Goal: Use online tool/utility: Utilize a website feature to perform a specific function

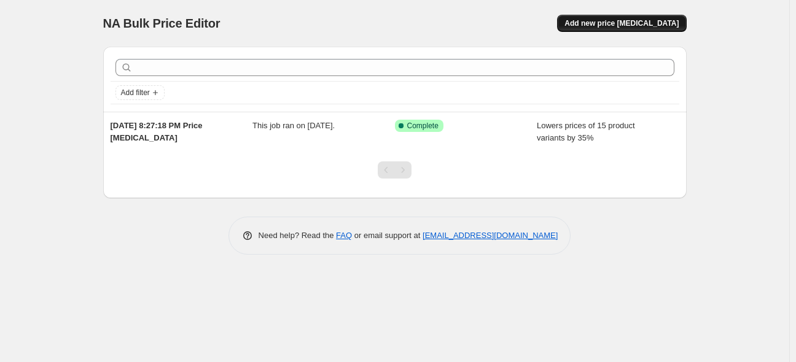
click at [644, 25] on span "Add new price [MEDICAL_DATA]" at bounding box center [622, 23] width 114 height 10
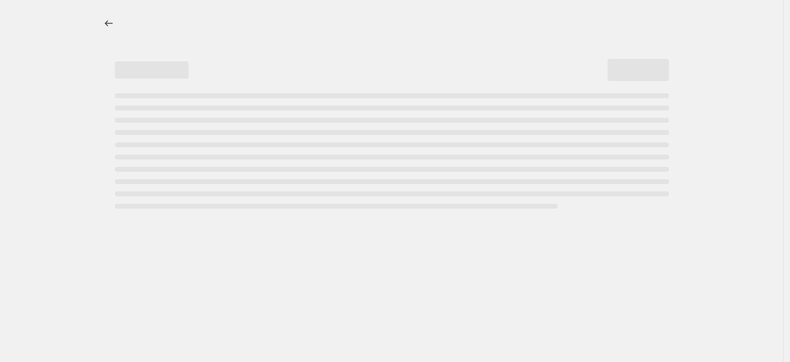
select select "percentage"
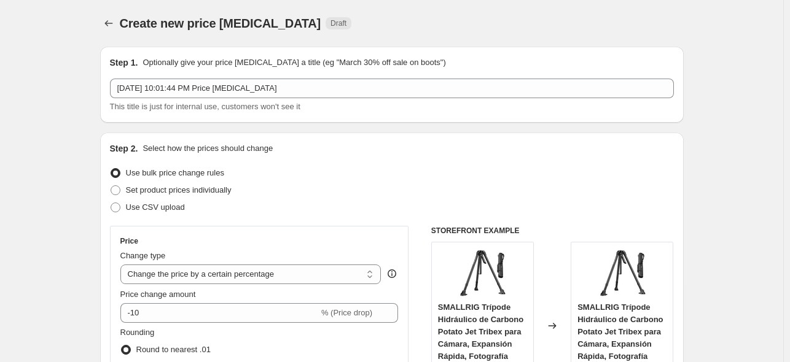
click at [209, 334] on fieldset "Rounding Round to nearest .01 Round to nearest whole number End prices in .99 E…" at bounding box center [185, 369] width 130 height 84
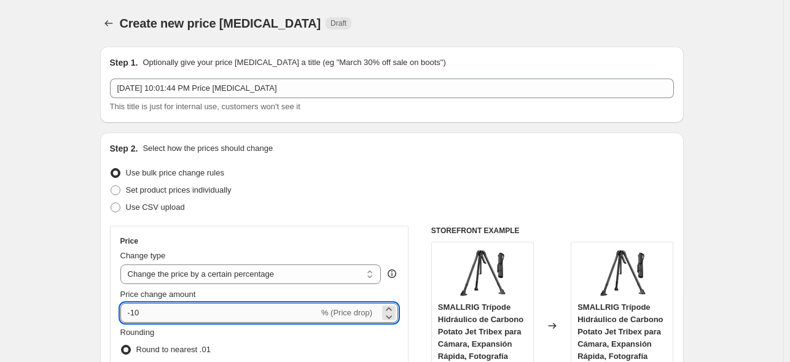
click at [215, 319] on input "-10" at bounding box center [219, 313] width 198 height 20
type input "-1"
type input "-35"
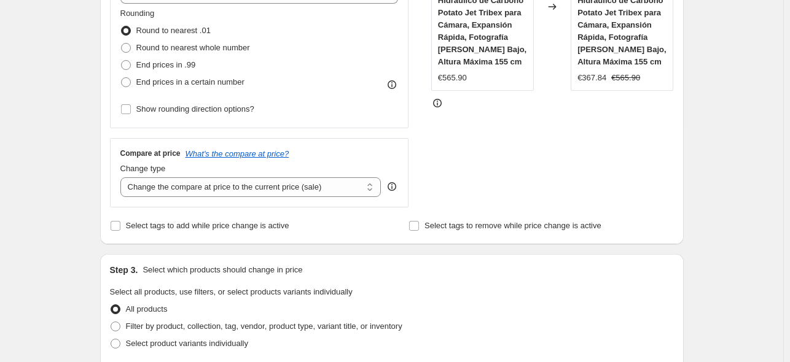
scroll to position [292, 0]
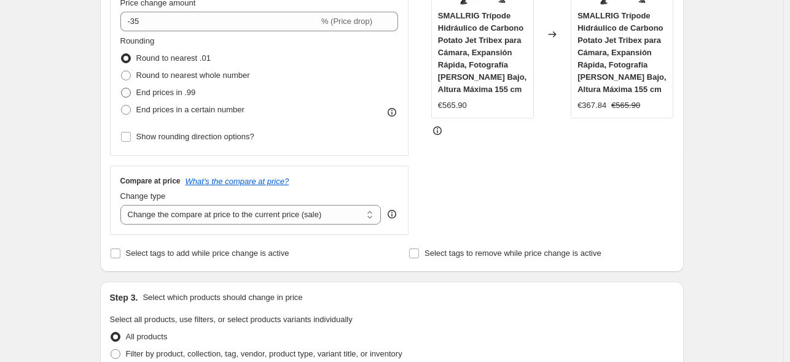
click at [143, 84] on label "End prices in .99" at bounding box center [158, 92] width 76 height 17
click at [122, 88] on input "End prices in .99" at bounding box center [121, 88] width 1 height 1
radio input "true"
click at [49, 98] on div "Create new price [MEDICAL_DATA]. This page is ready Create new price [MEDICAL_D…" at bounding box center [391, 362] width 783 height 1309
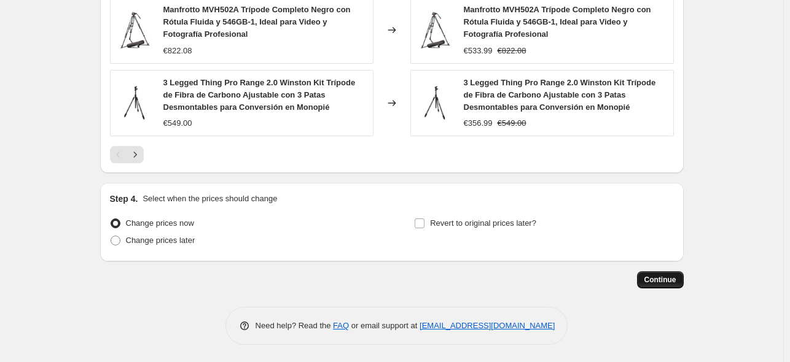
click at [676, 281] on span "Continue" at bounding box center [660, 280] width 32 height 10
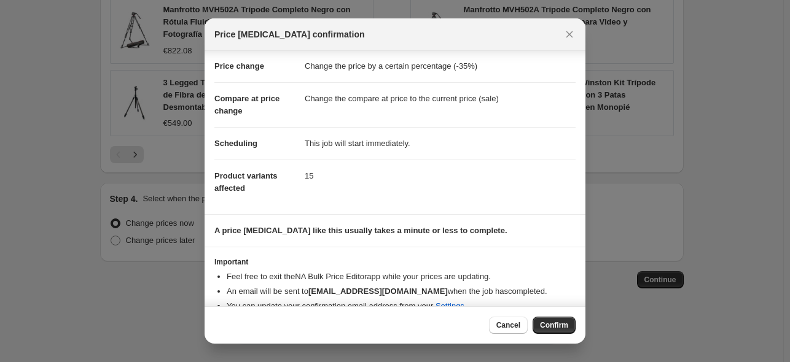
scroll to position [40, 0]
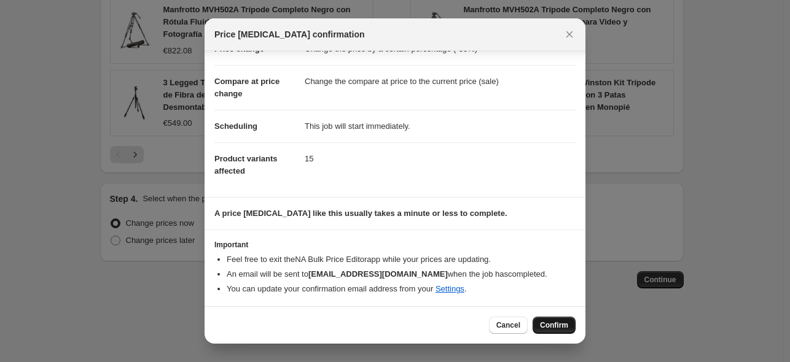
click at [558, 321] on button "Confirm" at bounding box center [554, 325] width 43 height 17
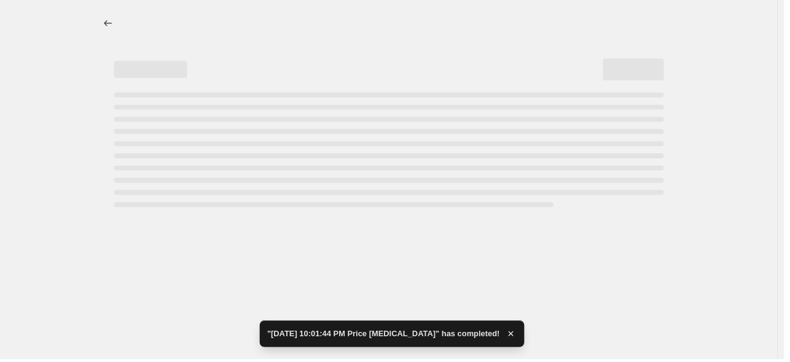
select select "percentage"
